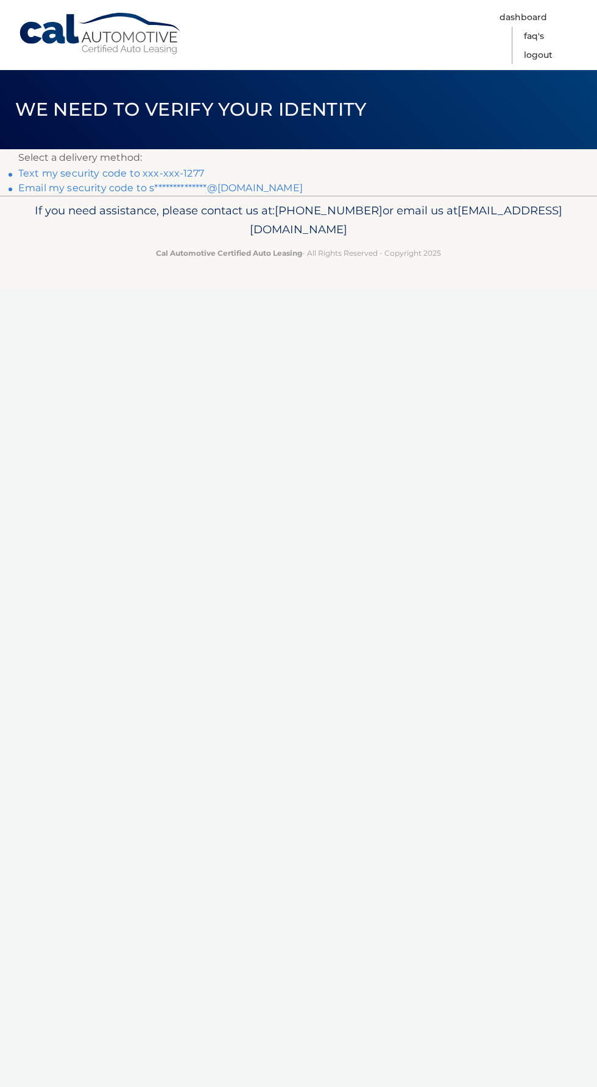
click at [182, 171] on link "Text my security code to xxx-xxx-1277" at bounding box center [111, 174] width 186 height 12
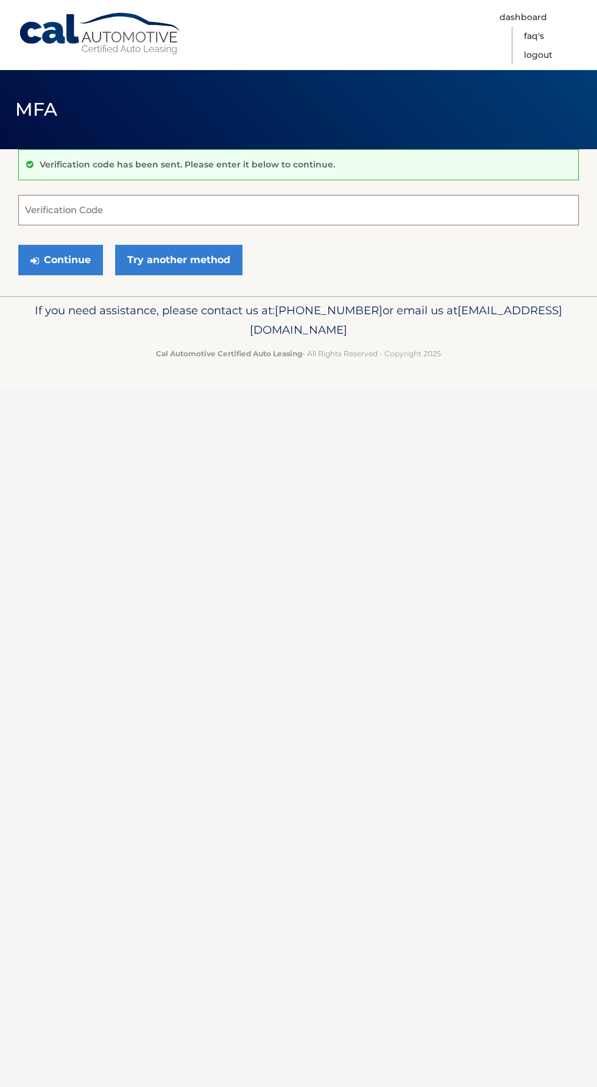
click at [154, 210] on input "Verification Code" at bounding box center [298, 210] width 560 height 30
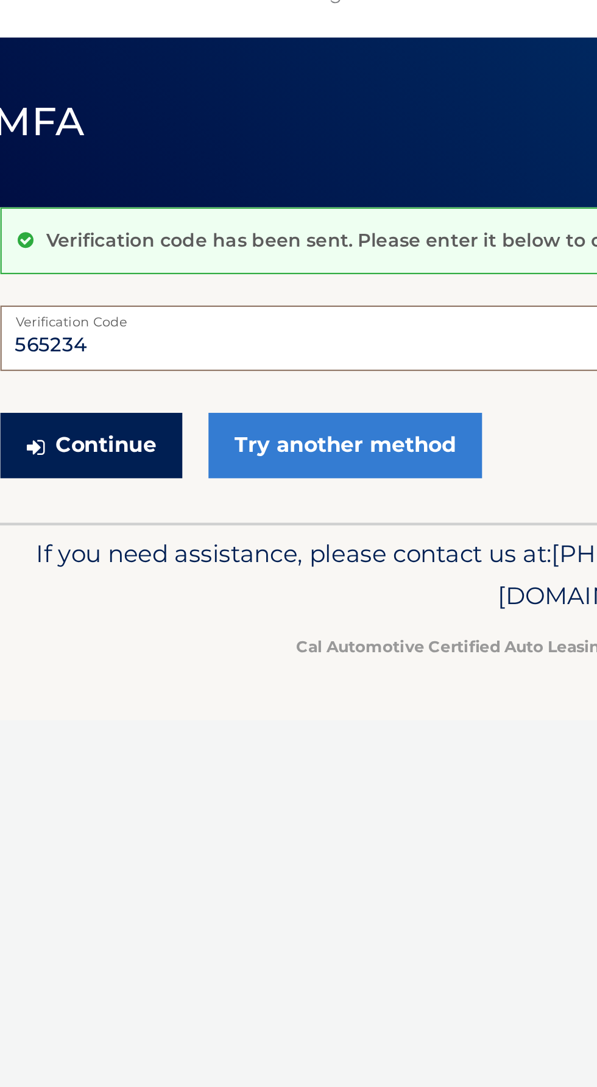
type input "565234"
click at [76, 261] on button "Continue" at bounding box center [60, 260] width 85 height 30
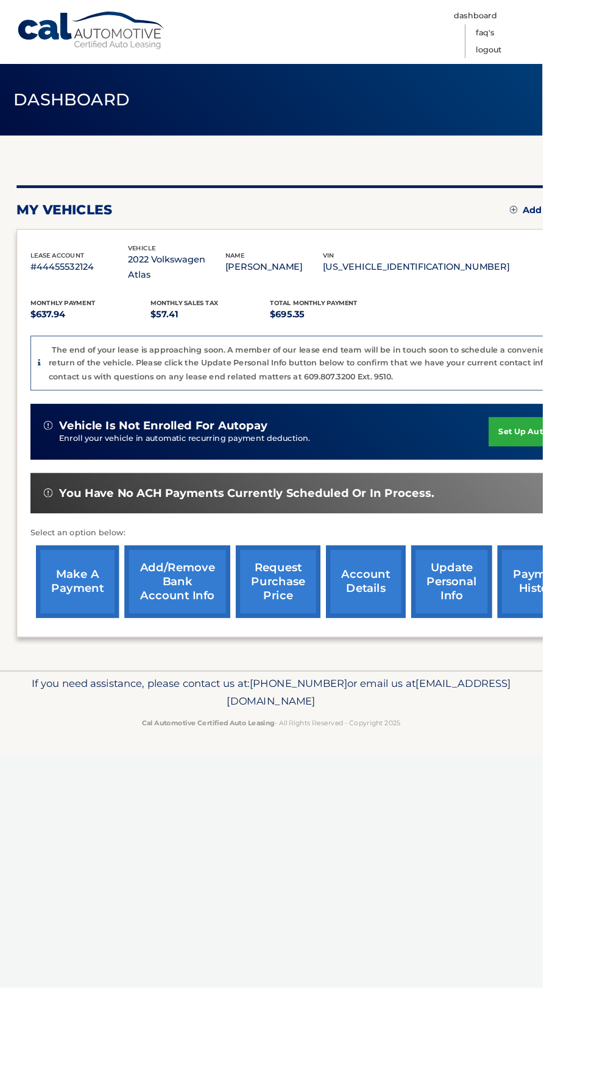
click at [84, 637] on link "make a payment" at bounding box center [85, 641] width 91 height 80
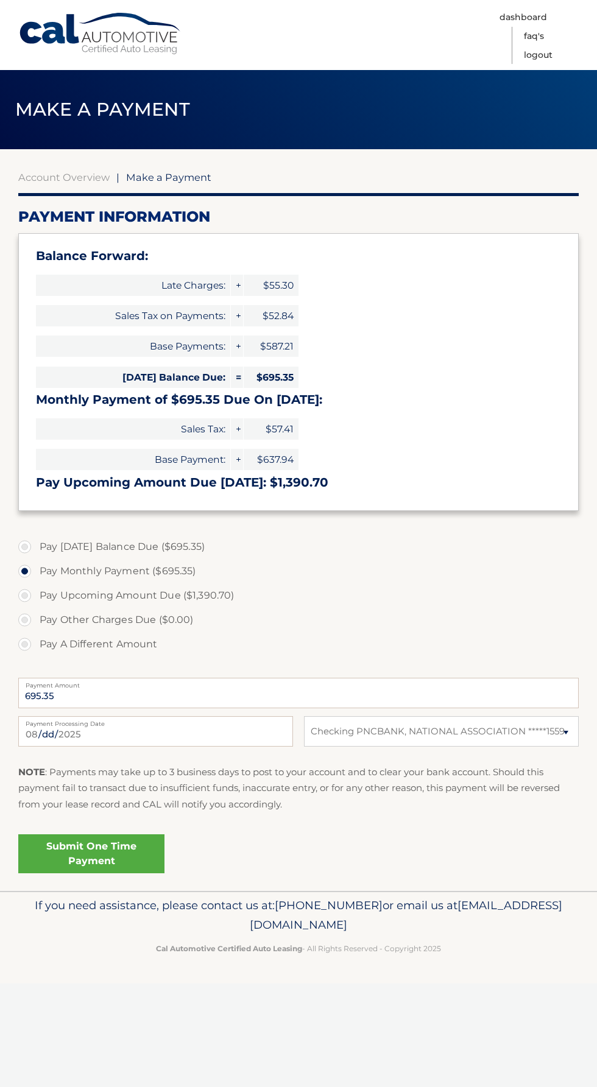
select select "ODYzMWEyNmUtMWJlYy00NjNhLTg0NzAtYmIxMGQyMjU2YzY2"
click at [130, 851] on link "Submit One Time Payment" at bounding box center [91, 854] width 146 height 39
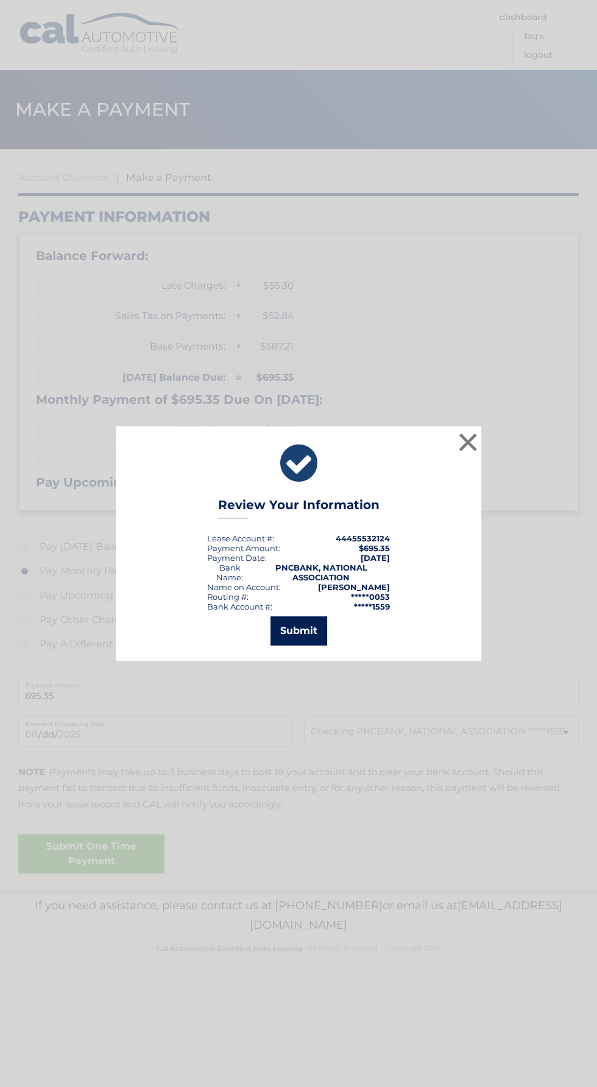
click at [309, 625] on button "Submit" at bounding box center [298, 631] width 57 height 29
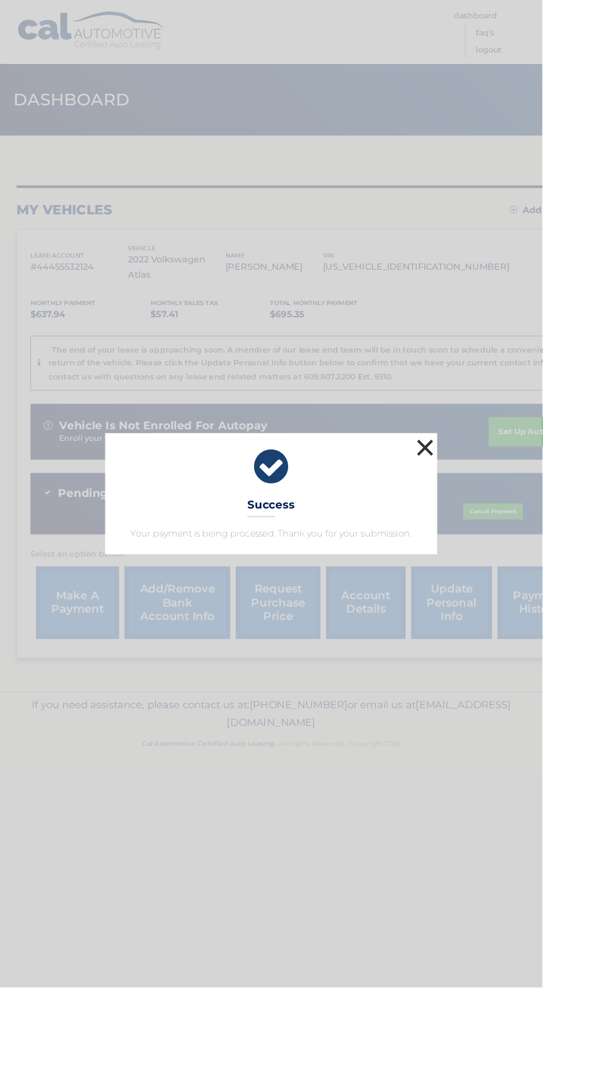
click at [480, 505] on button "×" at bounding box center [468, 493] width 24 height 24
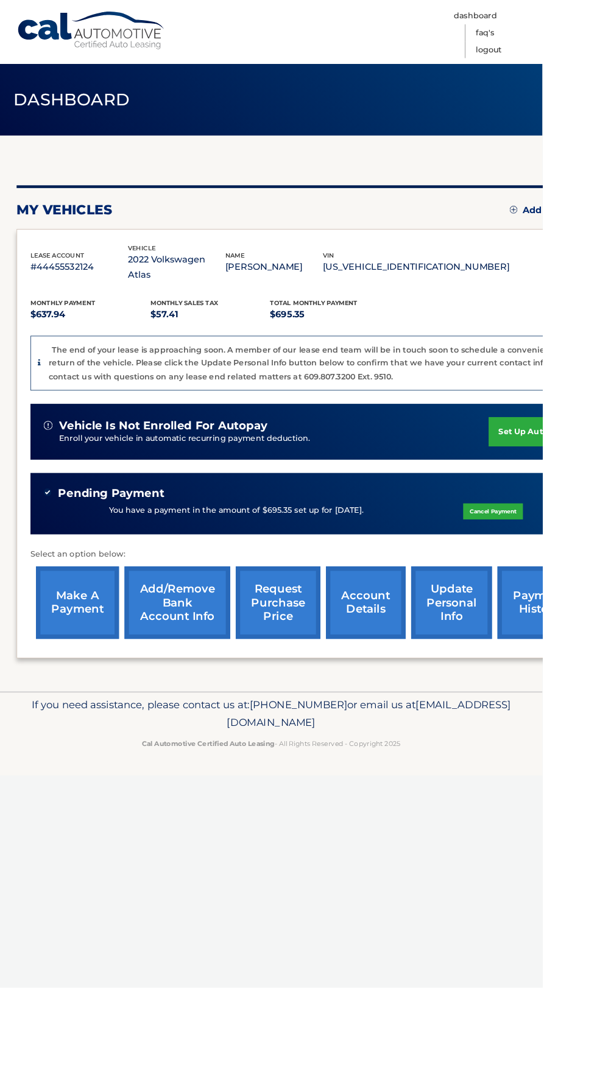
click at [492, 649] on link "update personal info" at bounding box center [497, 664] width 89 height 80
click at [415, 677] on link "account details" at bounding box center [403, 664] width 88 height 80
click at [408, 645] on link "account details" at bounding box center [403, 664] width 88 height 80
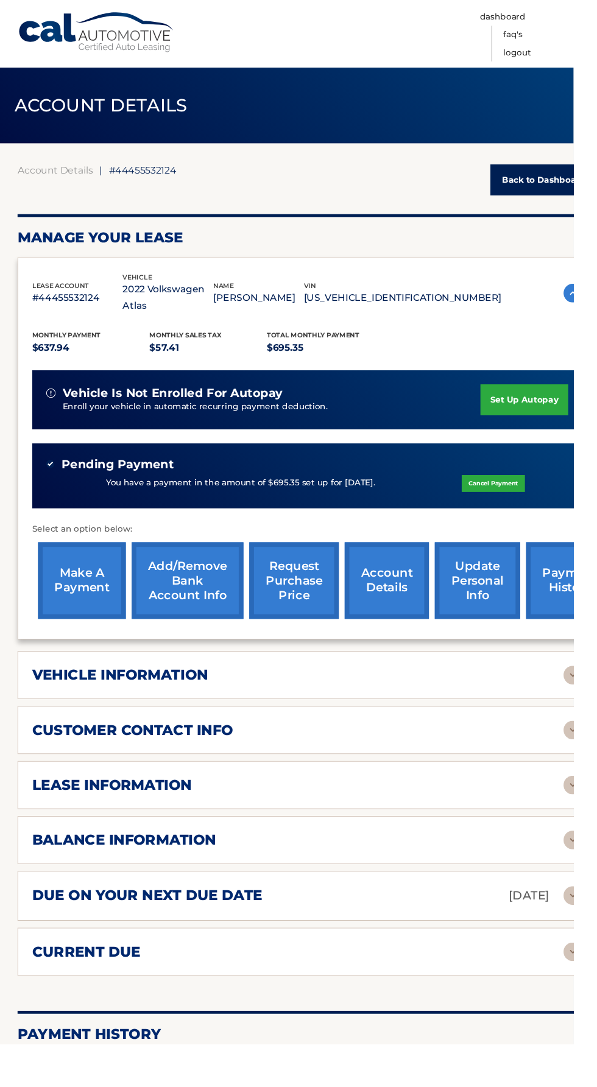
click at [529, 694] on div "vehicle information" at bounding box center [310, 703] width 553 height 18
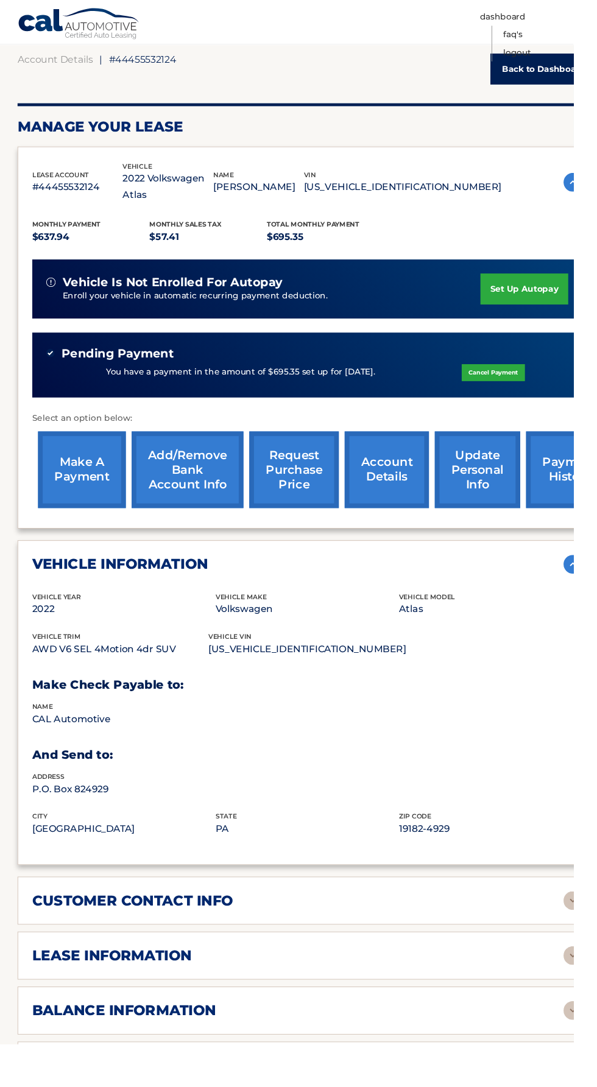
scroll to position [116, 0]
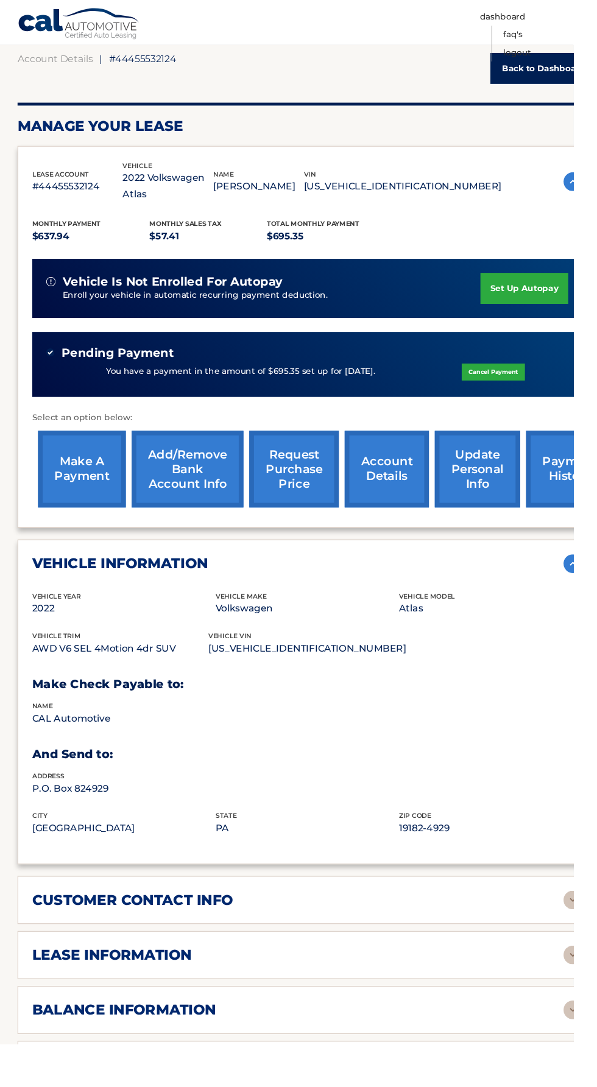
click at [444, 928] on div "customer contact info" at bounding box center [310, 937] width 553 height 18
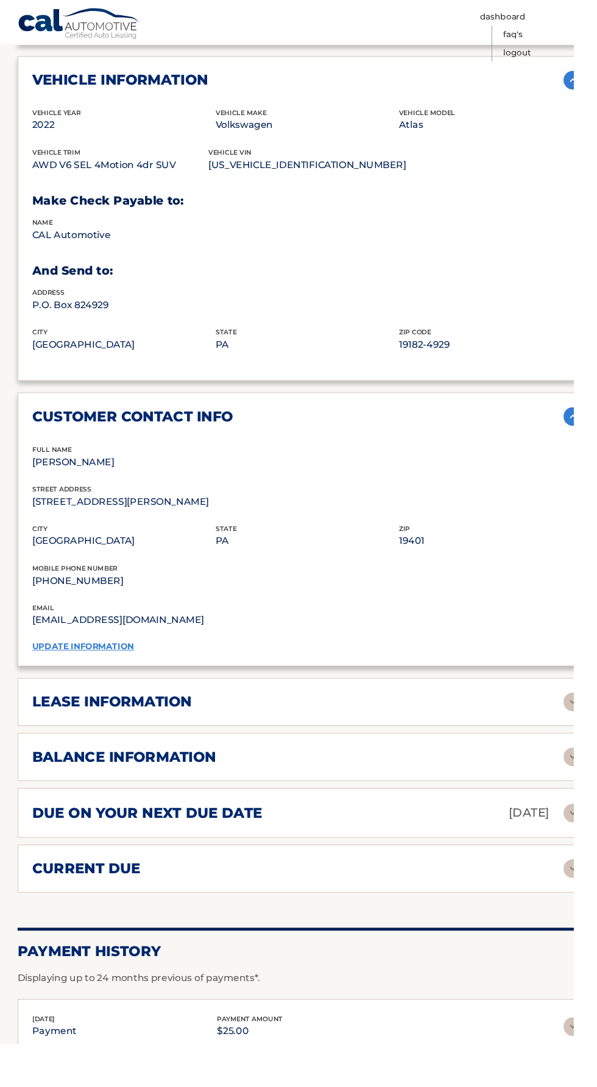
scroll to position [626, 0]
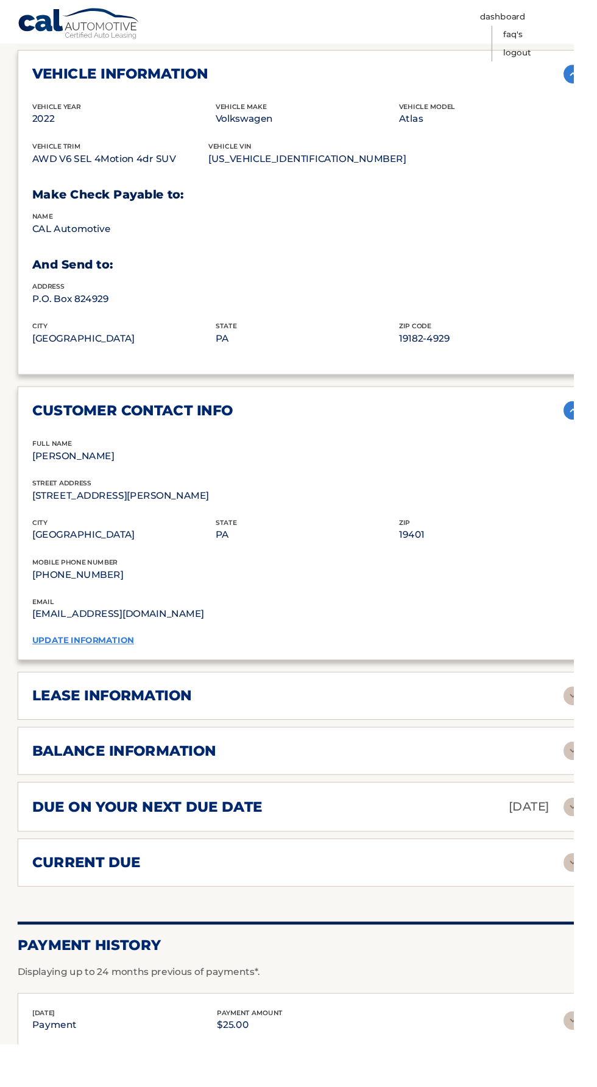
click at [550, 716] on div "lease information" at bounding box center [310, 725] width 553 height 18
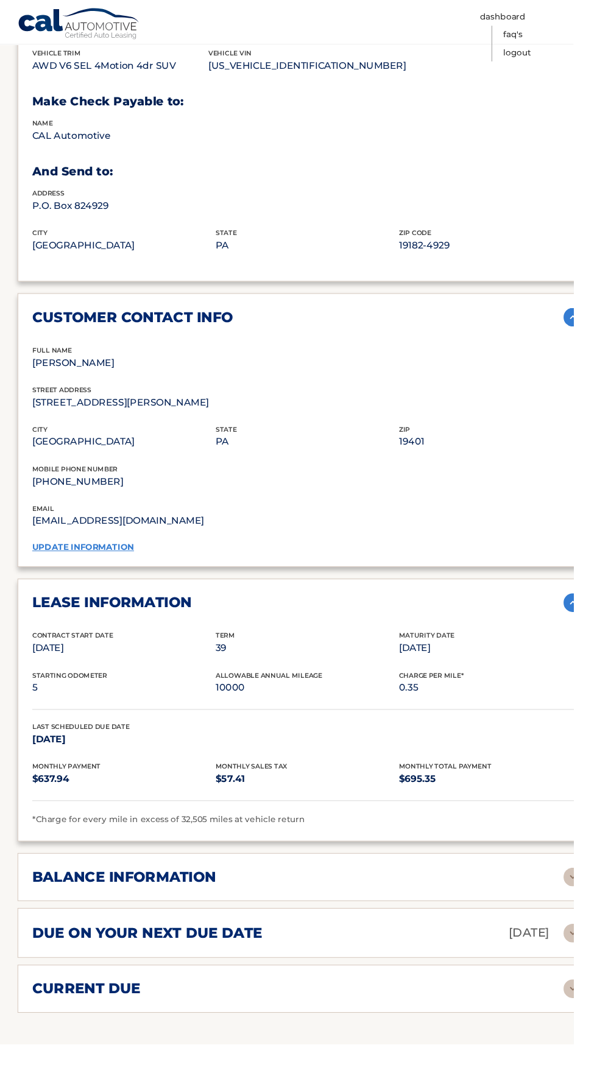
scroll to position [725, 0]
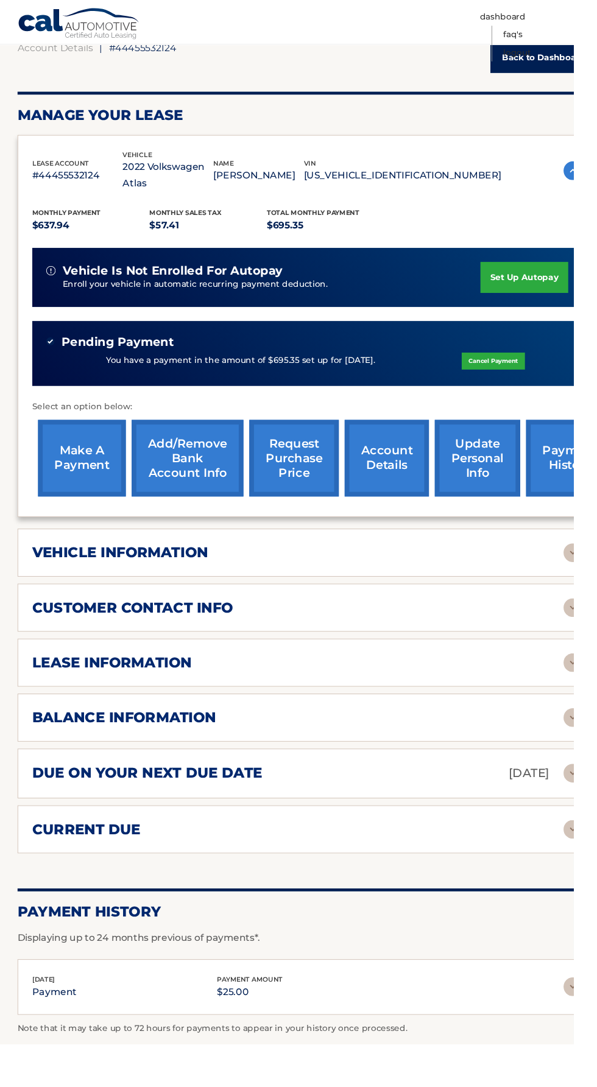
scroll to position [121, 0]
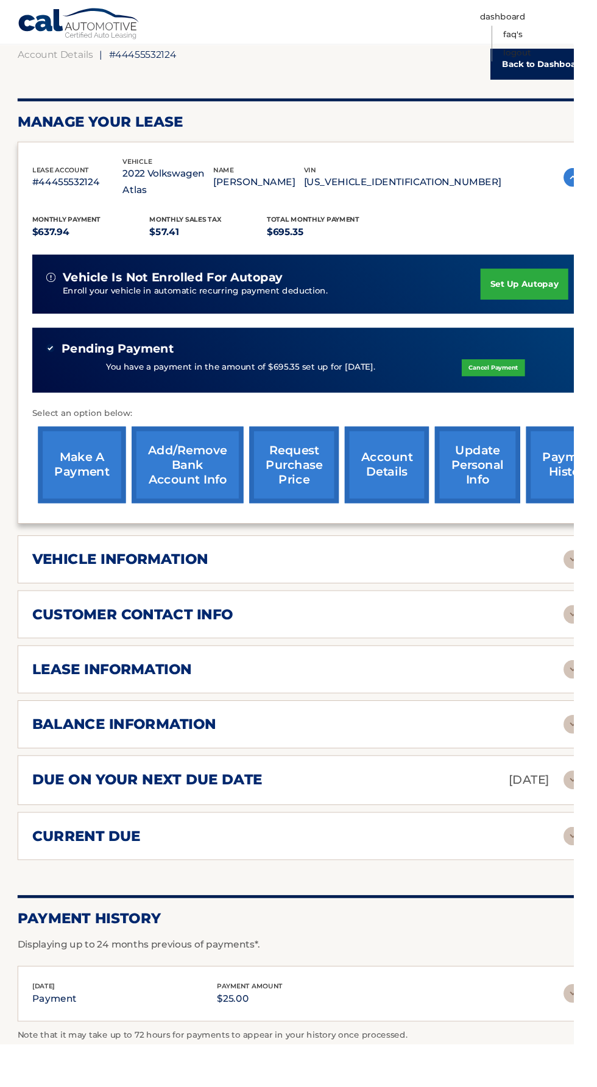
click at [529, 688] on div "lease information" at bounding box center [310, 697] width 553 height 18
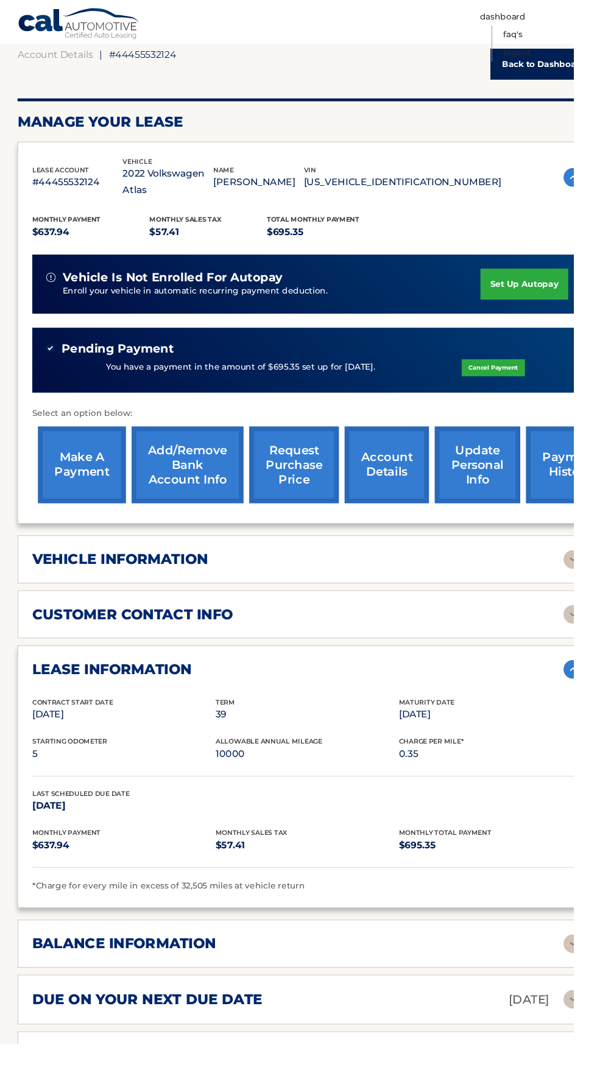
click at [571, 1030] on p "[DATE]" at bounding box center [550, 1040] width 43 height 21
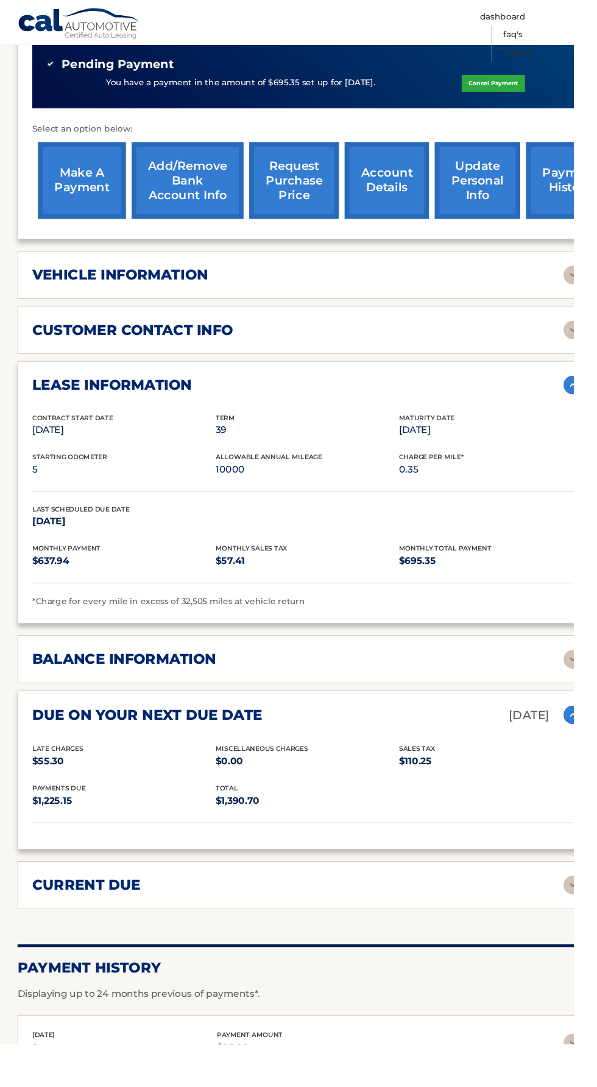
scroll to position [478, 0]
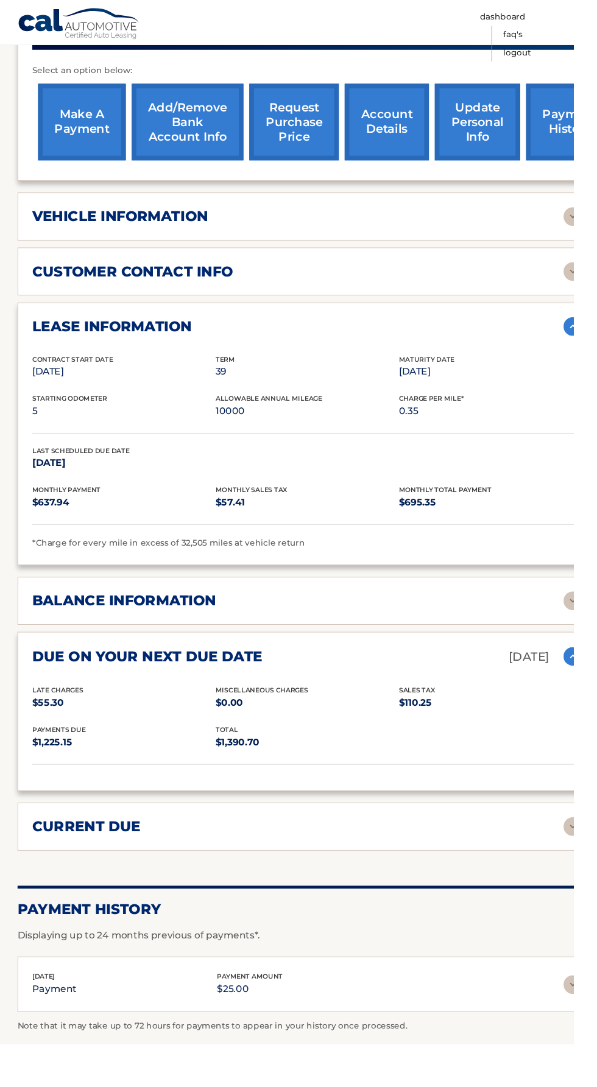
click at [593, 1016] on img at bounding box center [596, 1025] width 19 height 19
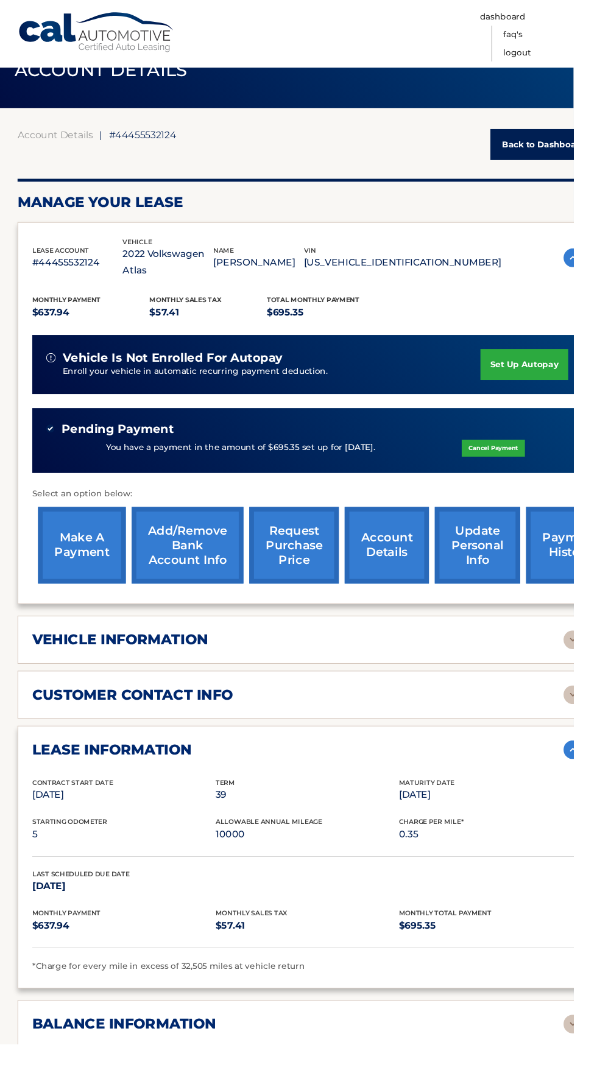
scroll to position [24, 0]
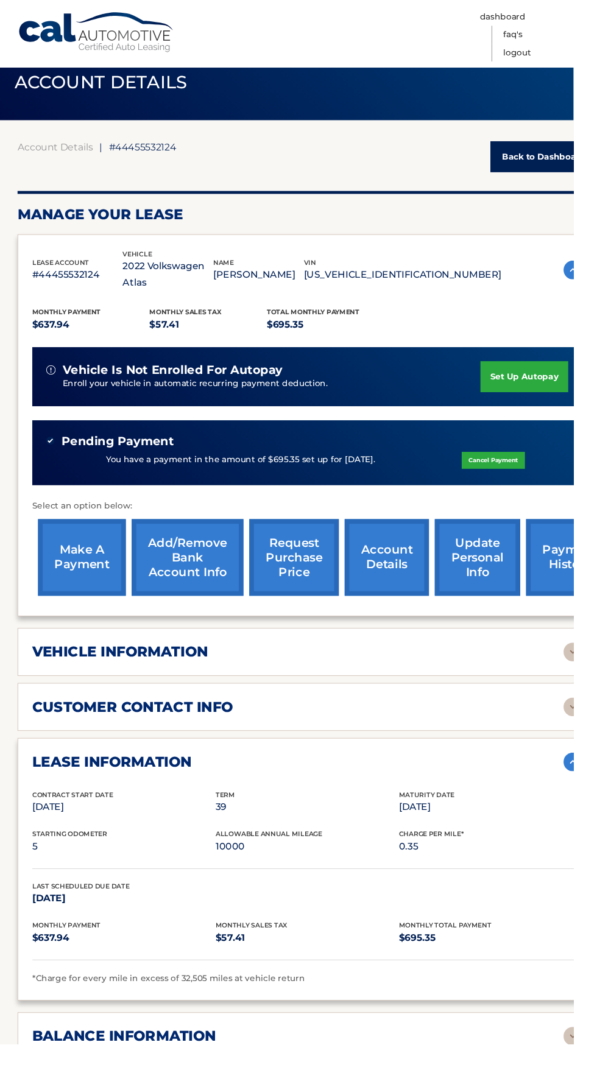
click at [556, 727] on div "customer contact info" at bounding box center [310, 736] width 553 height 18
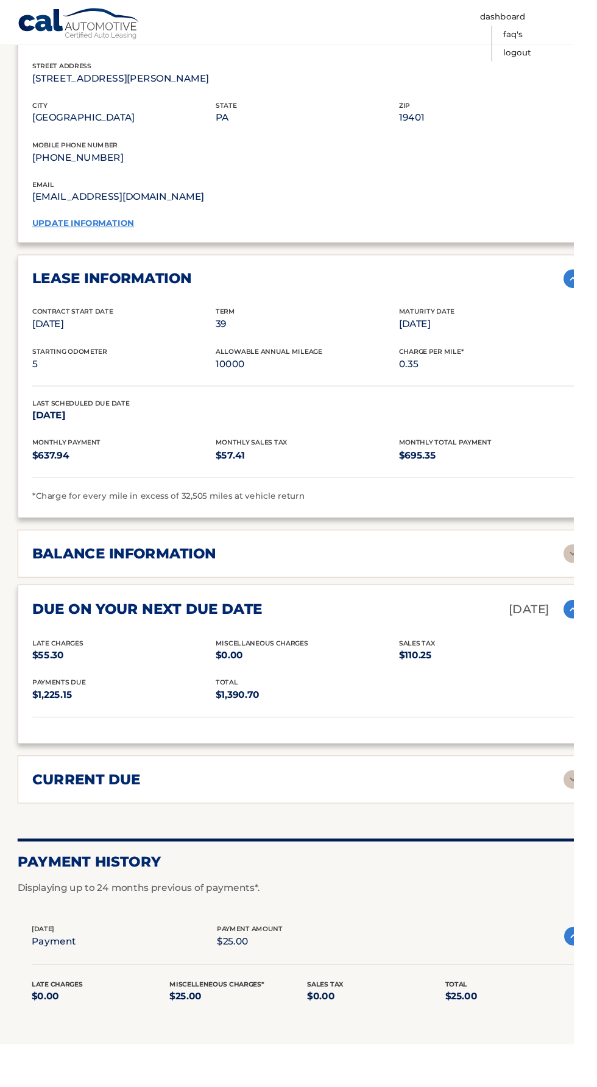
scroll to position [791, 0]
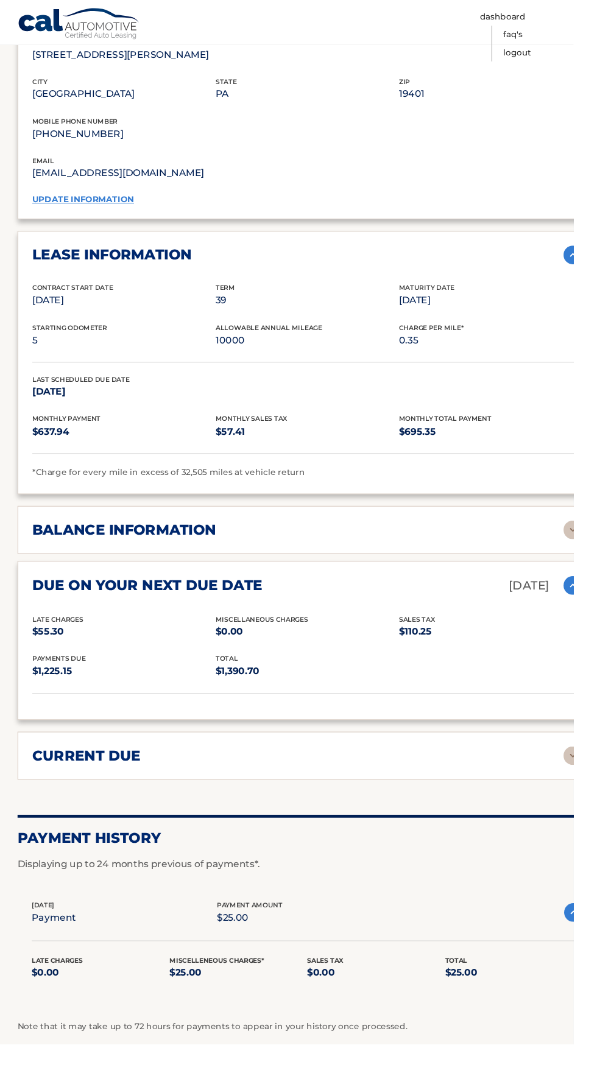
click at [561, 778] on div "current due" at bounding box center [310, 787] width 553 height 18
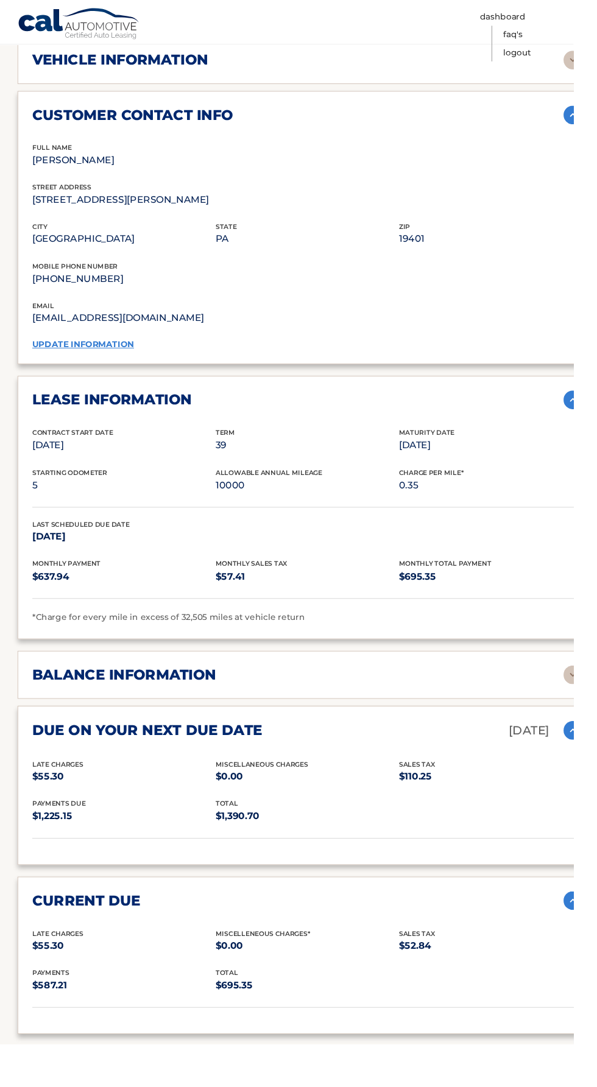
scroll to position [880, 0]
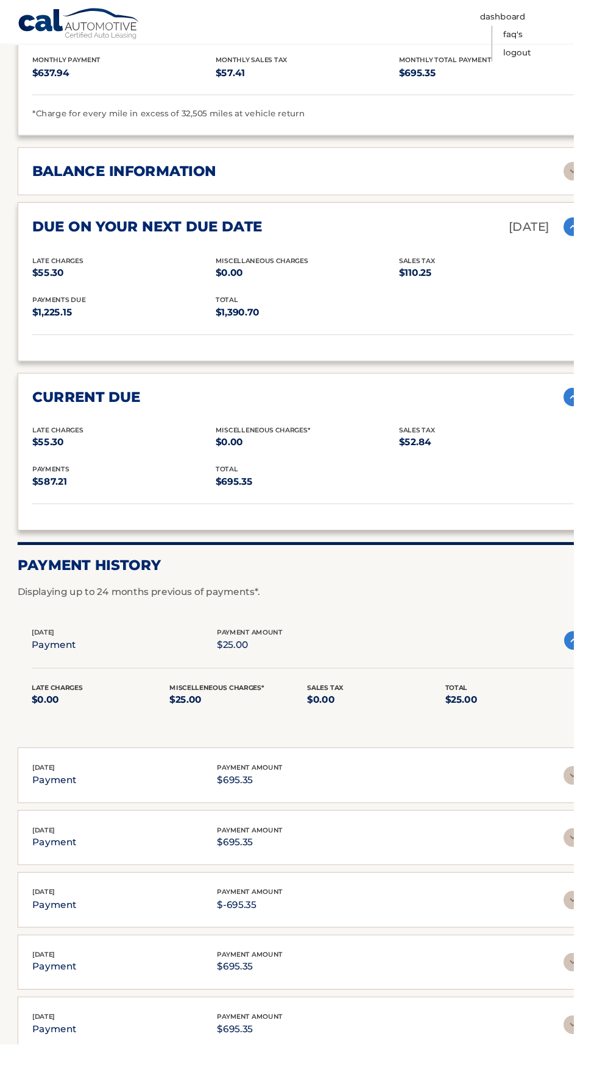
scroll to position [1201, 0]
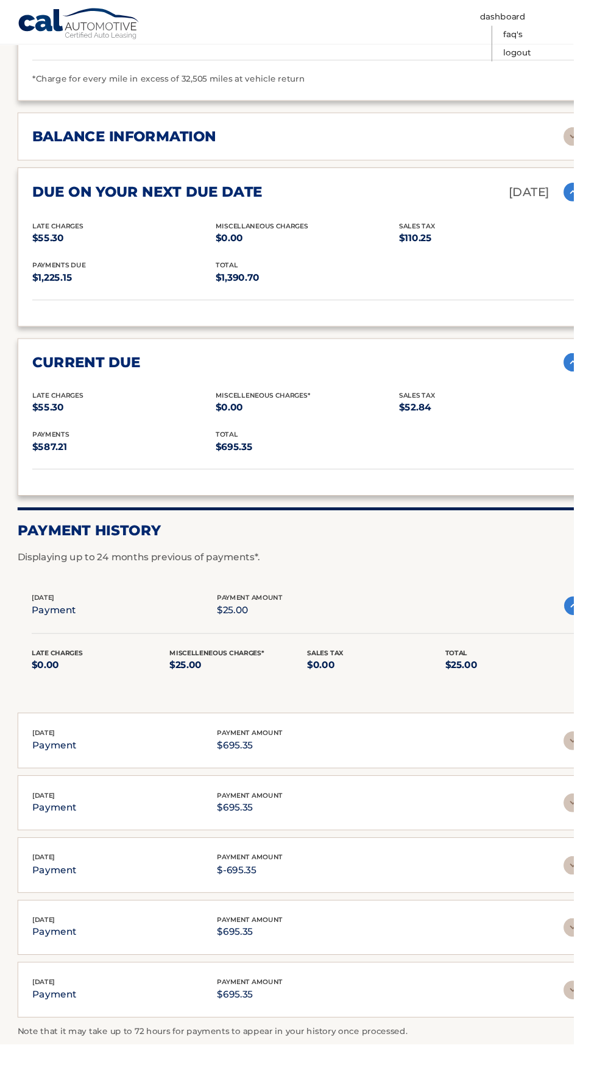
click at [593, 891] on img at bounding box center [596, 900] width 19 height 19
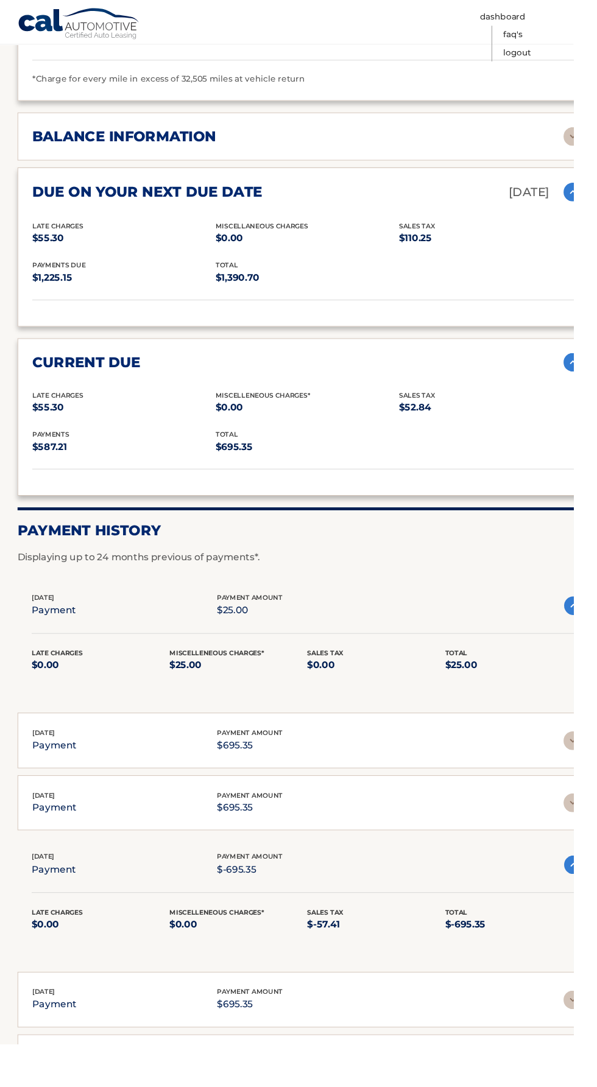
click at [561, 886] on div "[DATE] payment payment amount $-695.35" at bounding box center [310, 899] width 554 height 27
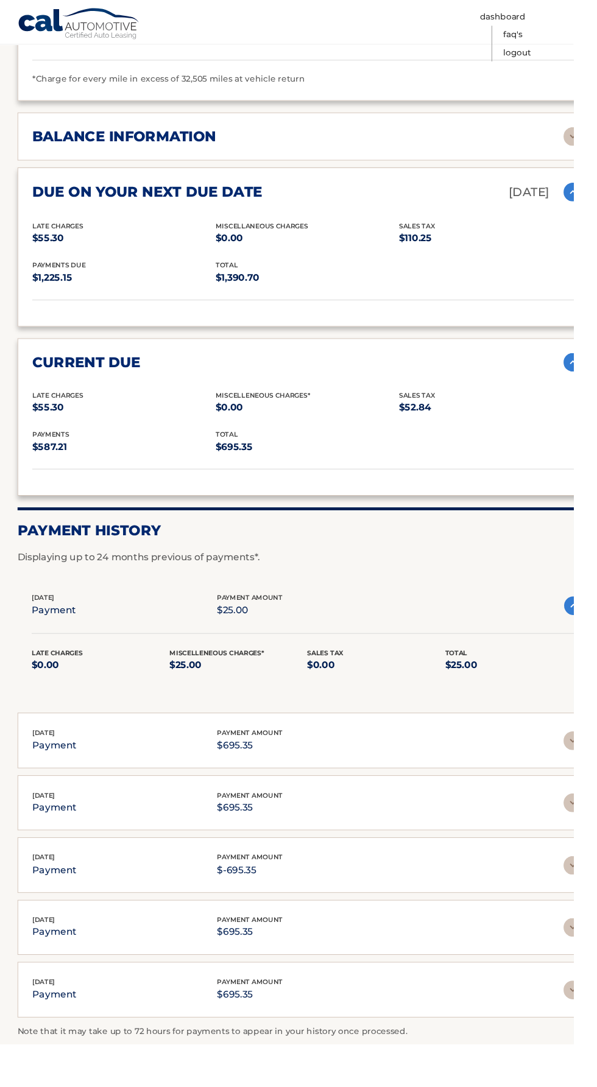
click at [589, 762] on img at bounding box center [596, 771] width 19 height 19
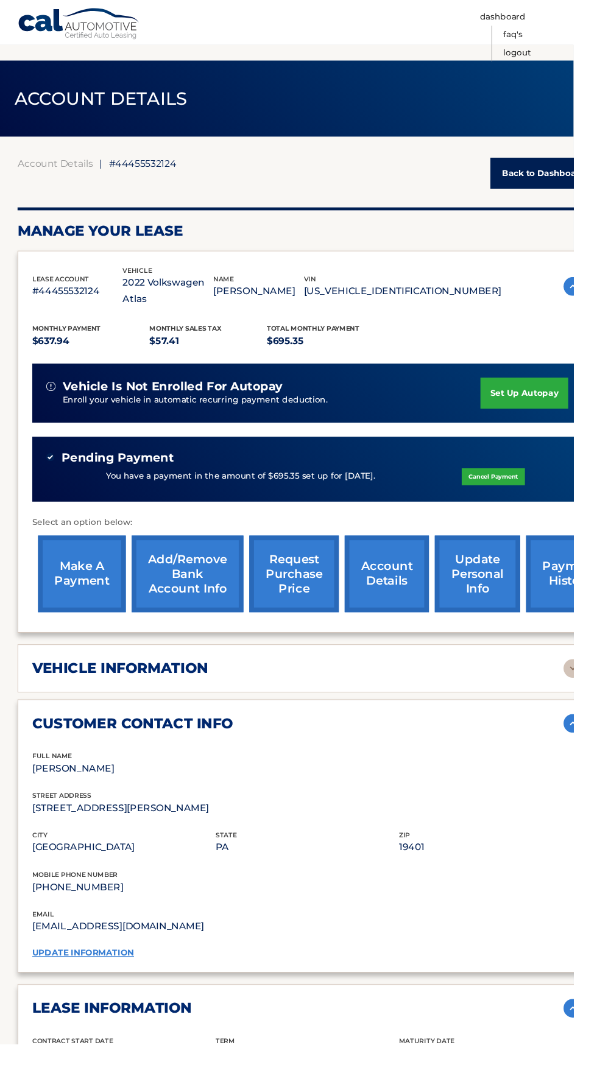
scroll to position [0, 0]
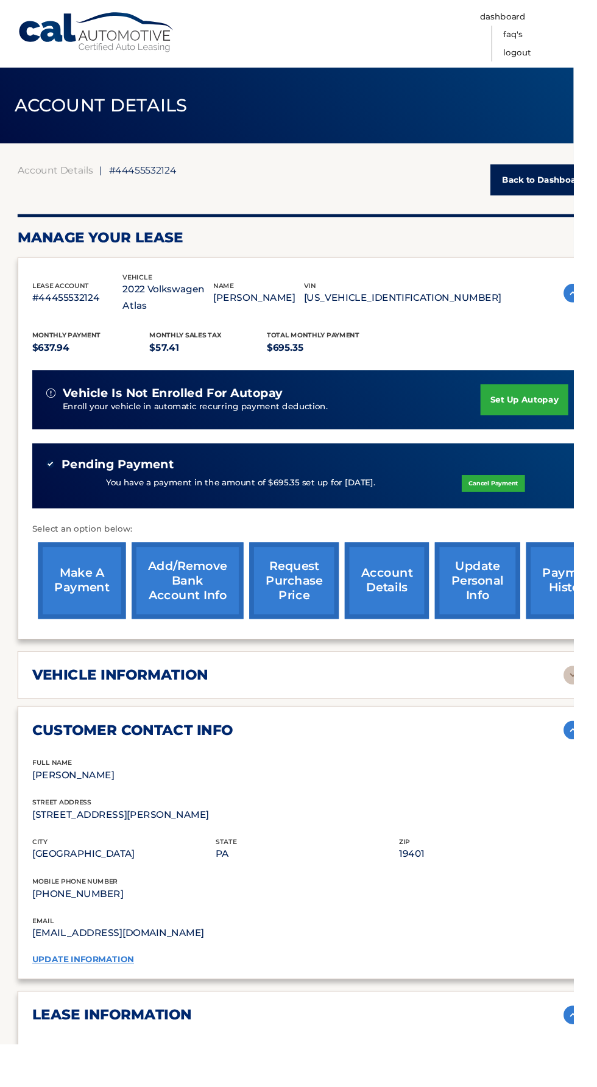
click at [576, 187] on link "Back to Dashboard" at bounding box center [566, 187] width 111 height 32
click at [547, 17] on link "Dashboard" at bounding box center [524, 17] width 48 height 19
click at [544, 36] on link "FAQ's" at bounding box center [534, 36] width 20 height 19
